Goal: Transaction & Acquisition: Purchase product/service

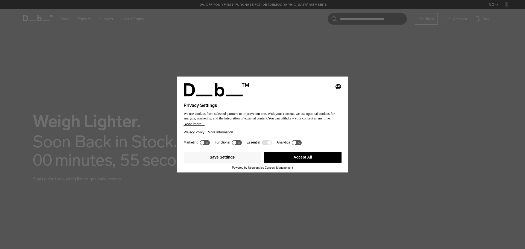
click at [298, 162] on button "Accept All" at bounding box center [302, 157] width 77 height 11
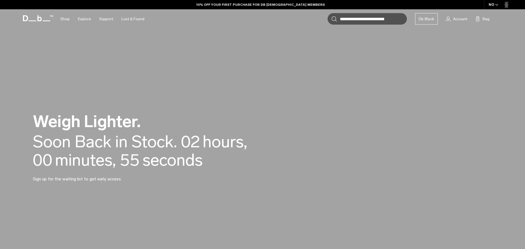
click at [298, 161] on div "Weigh Lighter. Back in Stock Today. Soon Back in Stock. 00 days, 02 hours, 00 m…" at bounding box center [262, 148] width 459 height 102
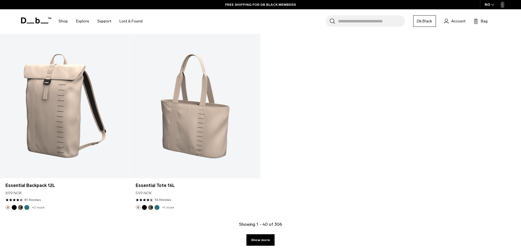
scroll to position [2296, 0]
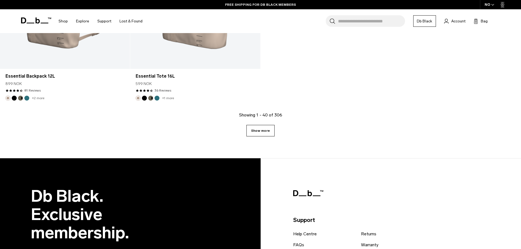
click at [255, 132] on link "Show more" at bounding box center [260, 130] width 28 height 11
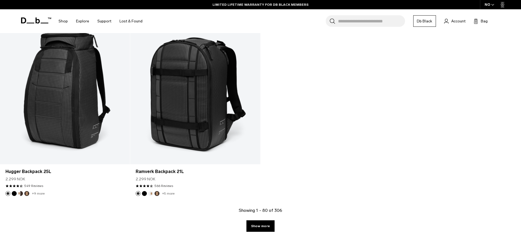
scroll to position [4143, 0]
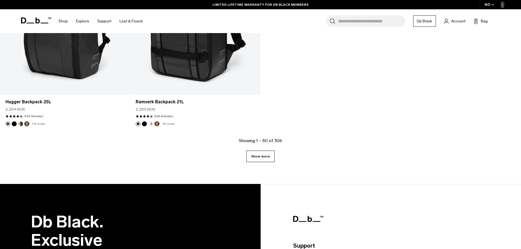
click at [267, 155] on link "Show more" at bounding box center [260, 156] width 28 height 11
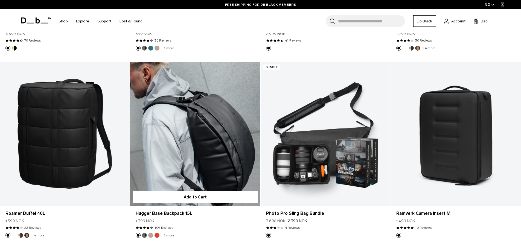
scroll to position [1640, 0]
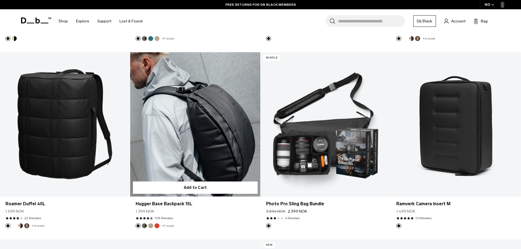
click at [218, 151] on link "Hugger Base Backpack 15L" at bounding box center [195, 124] width 130 height 144
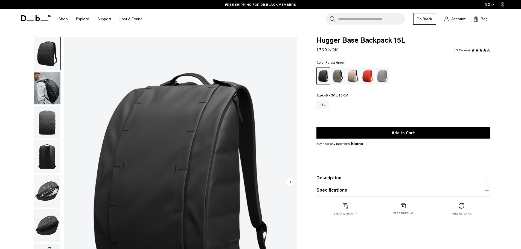
click at [342, 83] on div "Forest Green" at bounding box center [338, 76] width 14 height 17
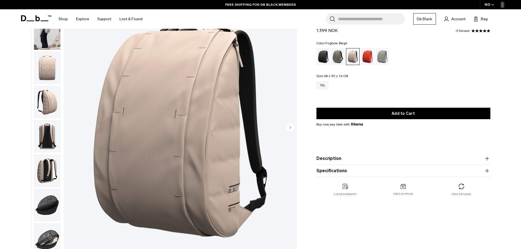
click at [286, 129] on icon "Next slide" at bounding box center [290, 127] width 8 height 8
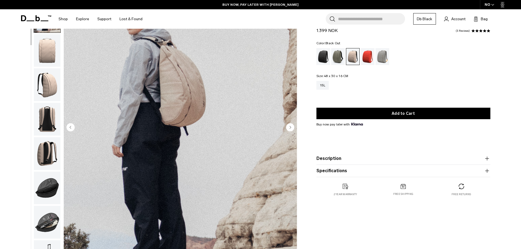
click at [326, 60] on div "Black Out" at bounding box center [323, 56] width 14 height 17
